Goal: Information Seeking & Learning: Check status

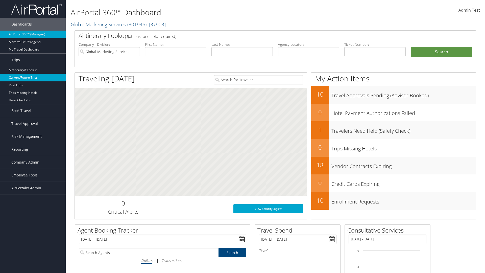
click at [33, 78] on link "Current/Future Trips" at bounding box center [33, 78] width 66 height 8
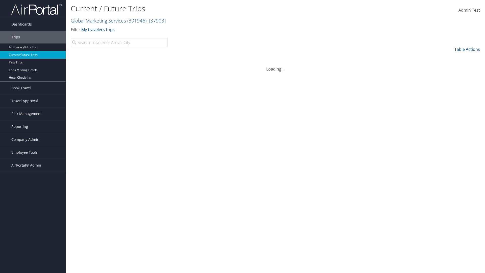
click at [99, 29] on link "My travelers trips" at bounding box center [97, 30] width 33 height 6
click at [0, 0] on link "My trips" at bounding box center [0, 0] width 0 height 0
click at [90, 29] on link "My trips" at bounding box center [88, 30] width 15 height 6
click at [116, 37] on link "My travelers trips" at bounding box center [116, 37] width 66 height 9
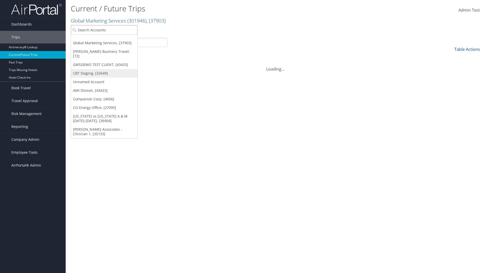
click at [104, 69] on link "CBT Staging, [32649]" at bounding box center [104, 73] width 66 height 9
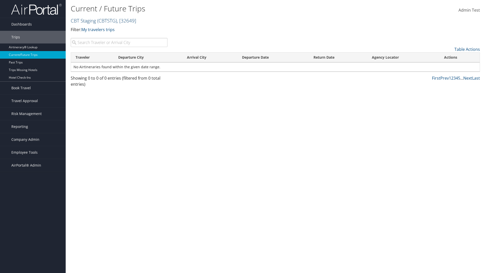
click at [83, 20] on link "CBT Staging ( CBTSTG ) , [ 32649 ]" at bounding box center [103, 20] width 65 height 7
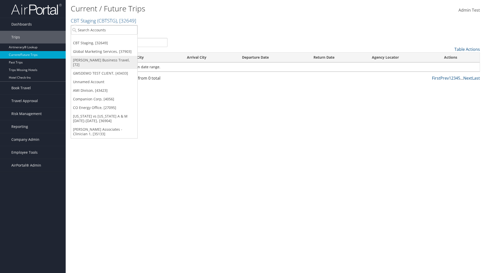
click at [104, 60] on link "[PERSON_NAME] Business Travel, [72]" at bounding box center [104, 62] width 66 height 13
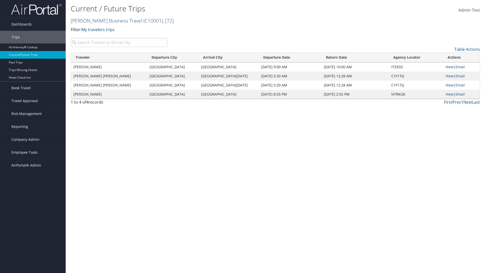
click at [104, 20] on link "[PERSON_NAME] Business Travel ( C10001 ) , [ 72 ]" at bounding box center [122, 20] width 103 height 7
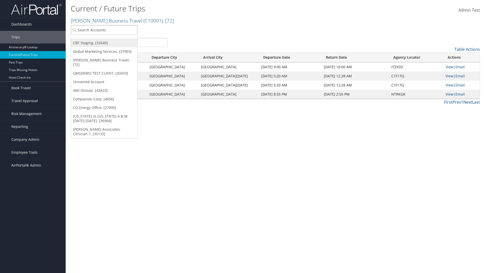
click at [104, 43] on link "CBT Staging, [32649]" at bounding box center [104, 43] width 66 height 9
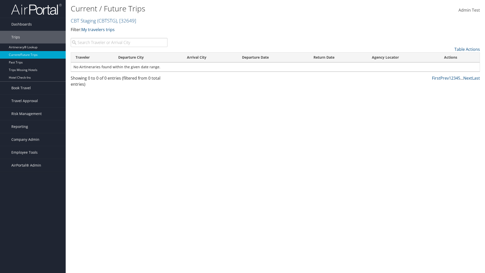
click at [92, 57] on th "Traveler" at bounding box center [92, 58] width 43 height 10
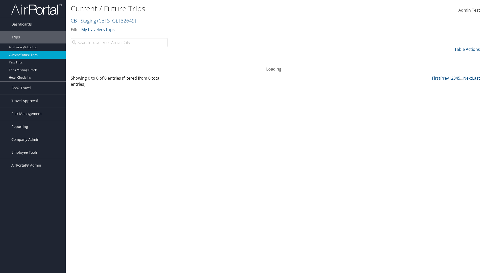
click at [148, 57] on th "Departure City" at bounding box center [148, 58] width 69 height 10
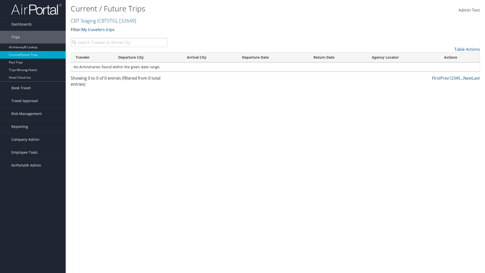
click at [148, 57] on th "Departure City" at bounding box center [148, 58] width 69 height 10
click at [210, 57] on th "Arrival City" at bounding box center [209, 58] width 55 height 10
click at [273, 57] on th "Departure Date" at bounding box center [272, 58] width 71 height 10
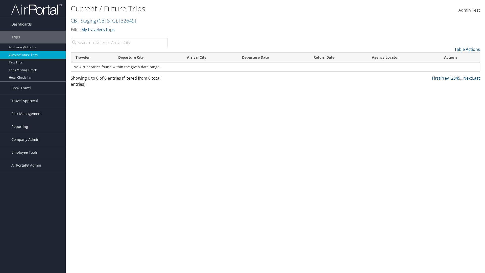
click at [338, 57] on th "Return Date" at bounding box center [338, 58] width 58 height 10
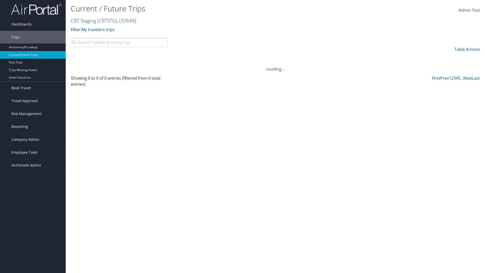
click at [403, 57] on th "Agency Locator" at bounding box center [403, 58] width 72 height 10
